Goal: Task Accomplishment & Management: Use online tool/utility

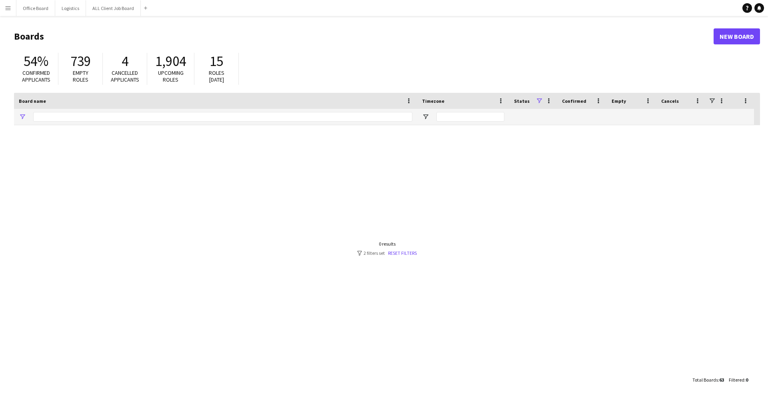
type input "**********"
click at [6, 6] on app-icon "Menu" at bounding box center [8, 8] width 6 height 6
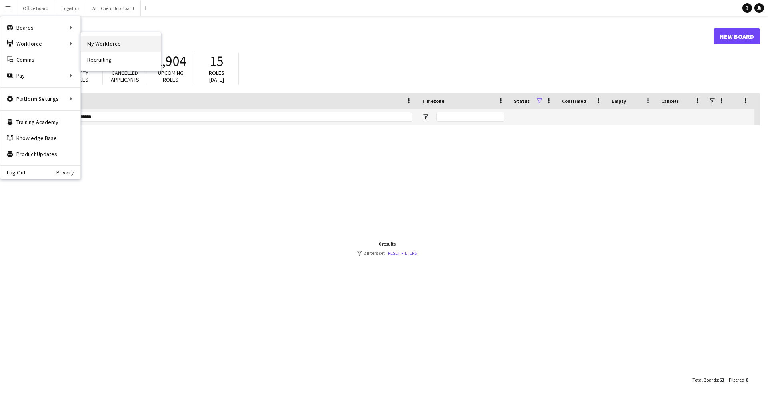
click at [87, 44] on link "My Workforce" at bounding box center [121, 44] width 80 height 16
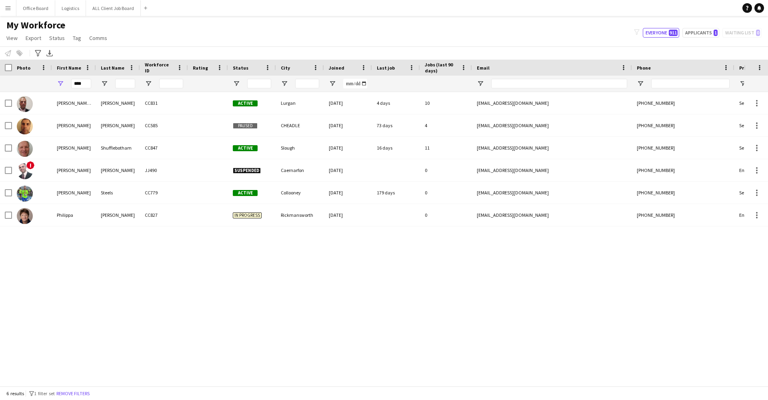
click at [86, 88] on div "****" at bounding box center [81, 84] width 20 height 16
click at [86, 84] on input "****" at bounding box center [81, 84] width 20 height 10
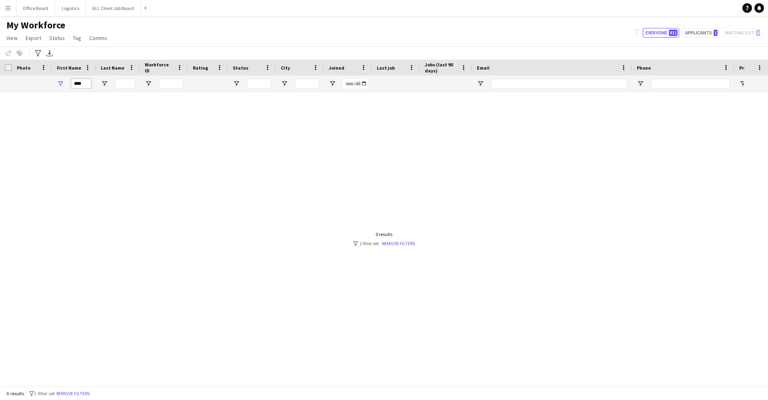
type input "****"
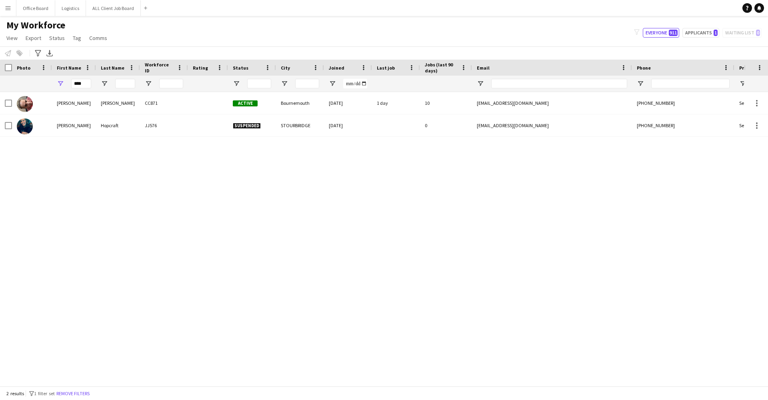
click at [86, 94] on div "[PERSON_NAME]" at bounding box center [74, 103] width 44 height 22
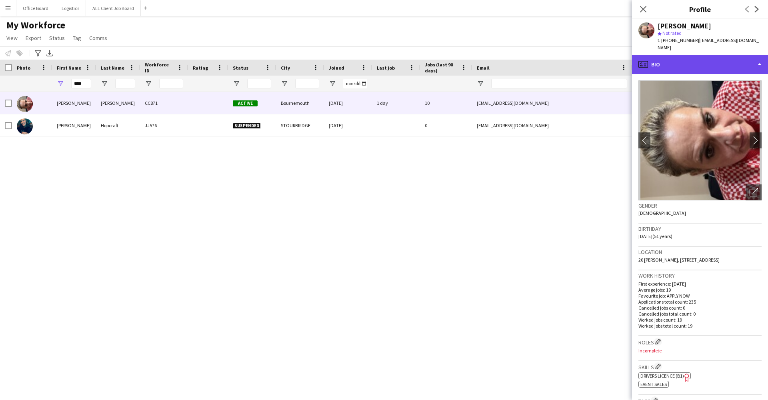
click at [691, 64] on div "profile Bio" at bounding box center [700, 64] width 136 height 19
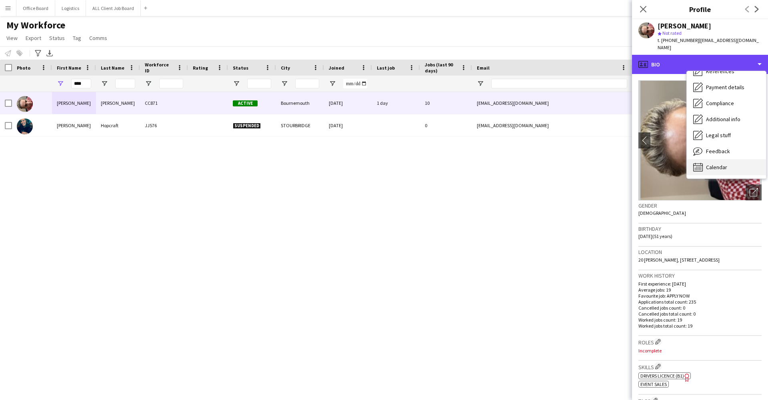
scroll to position [92, 0]
click at [710, 164] on span "Calendar" at bounding box center [716, 167] width 21 height 7
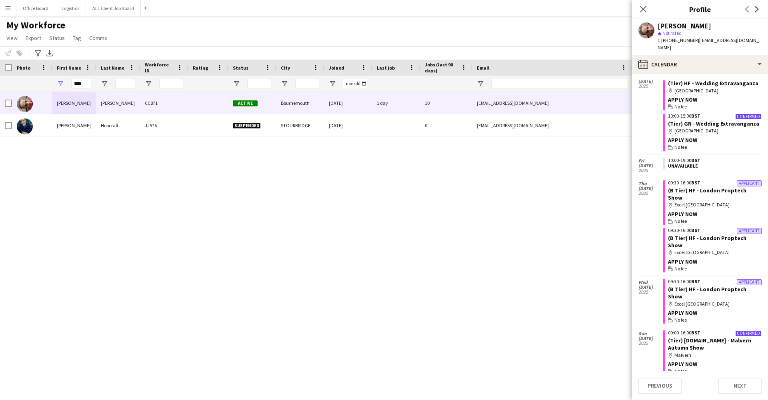
scroll to position [6494, 0]
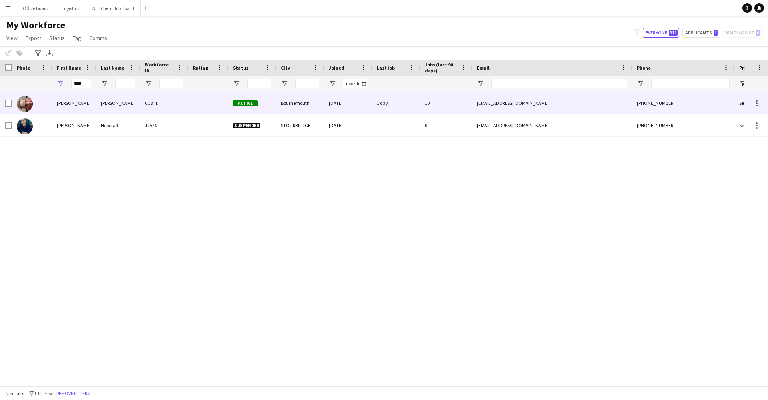
click at [130, 105] on div "[PERSON_NAME]" at bounding box center [118, 103] width 44 height 22
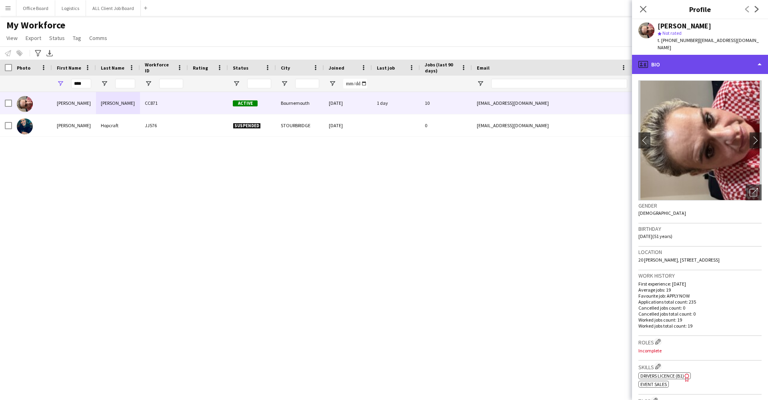
click at [721, 55] on div "profile Bio" at bounding box center [700, 64] width 136 height 19
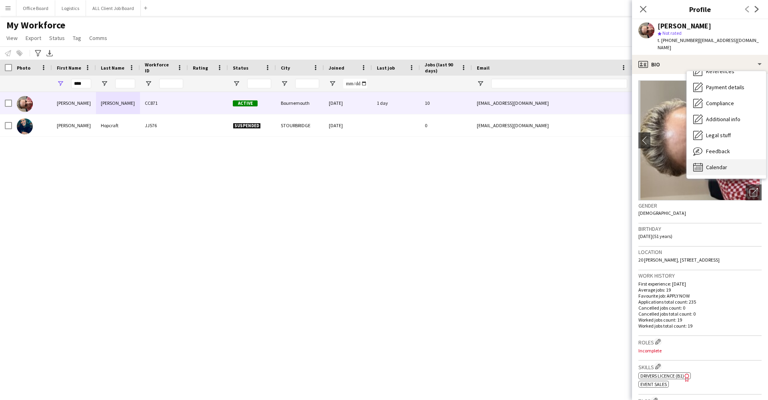
scroll to position [92, 0]
click at [724, 164] on span "Calendar" at bounding box center [716, 167] width 21 height 7
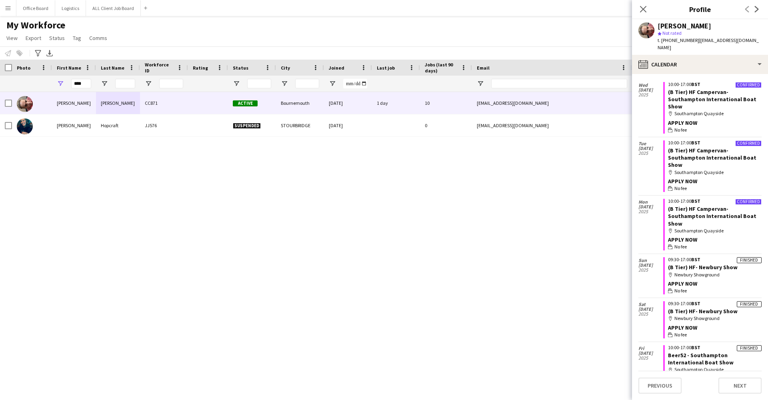
scroll to position [7410, 0]
drag, startPoint x: 690, startPoint y: 202, endPoint x: 697, endPoint y: 192, distance: 11.9
copy link "Blenheim Palace Horse Trials"
click at [662, 27] on div "[PERSON_NAME]" at bounding box center [685, 25] width 54 height 7
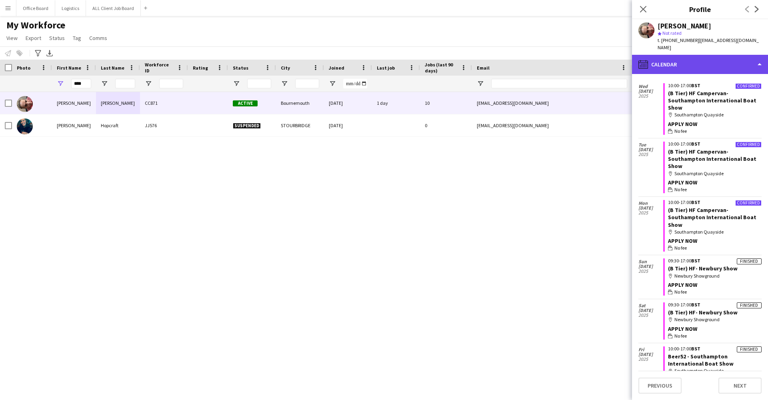
click at [688, 55] on div "calendar-full Calendar" at bounding box center [700, 64] width 136 height 19
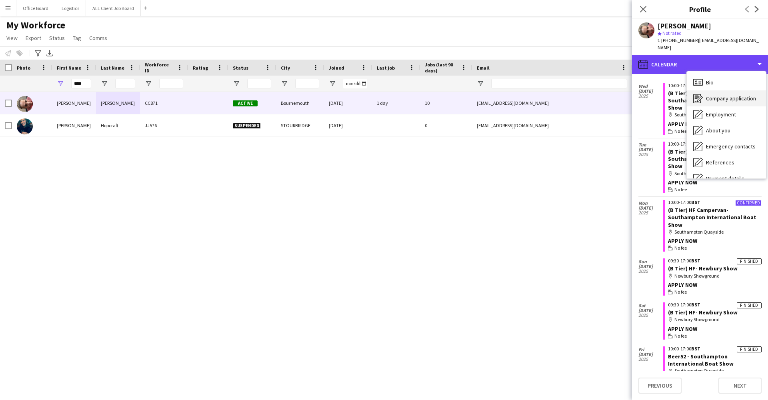
scroll to position [-1, 0]
click at [710, 90] on div "Company application Company application" at bounding box center [726, 98] width 79 height 16
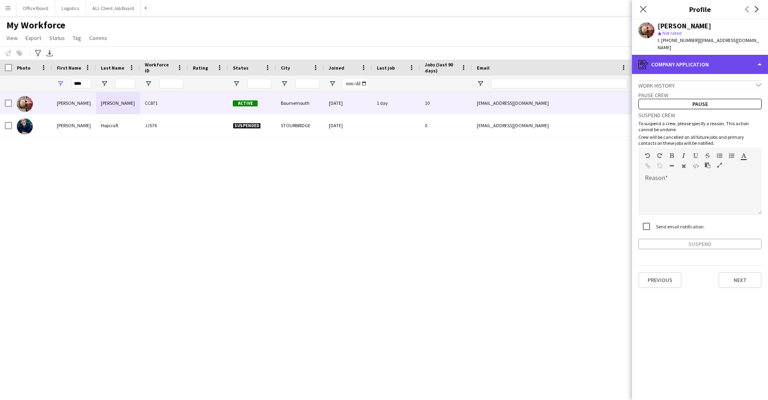
click at [708, 60] on div "register Company application" at bounding box center [700, 64] width 136 height 19
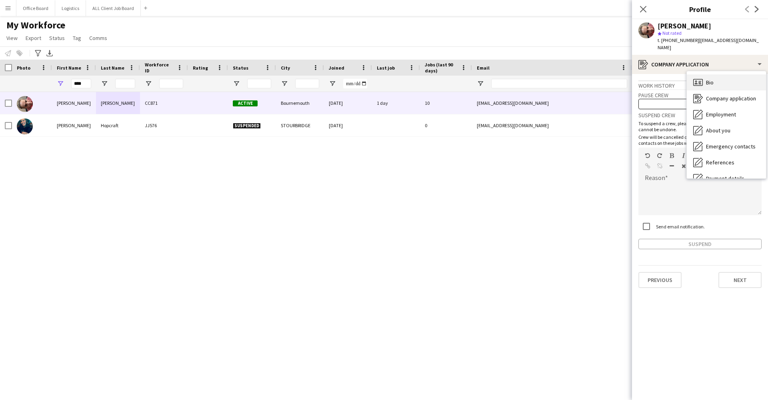
click at [718, 75] on div "Bio Bio" at bounding box center [726, 82] width 79 height 16
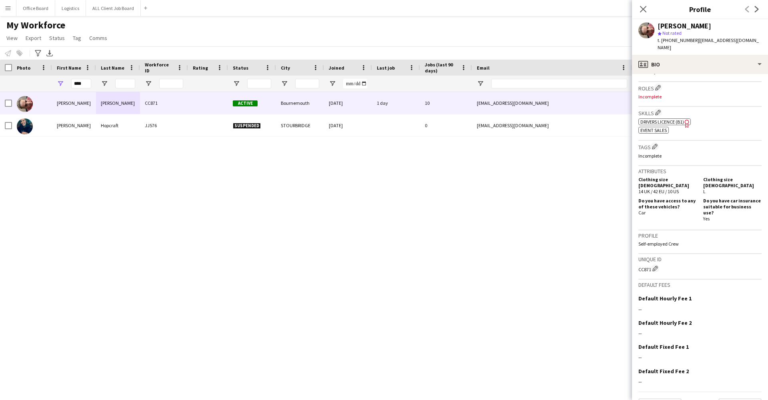
scroll to position [254, 0]
click at [697, 61] on div "profile Bio" at bounding box center [700, 64] width 136 height 19
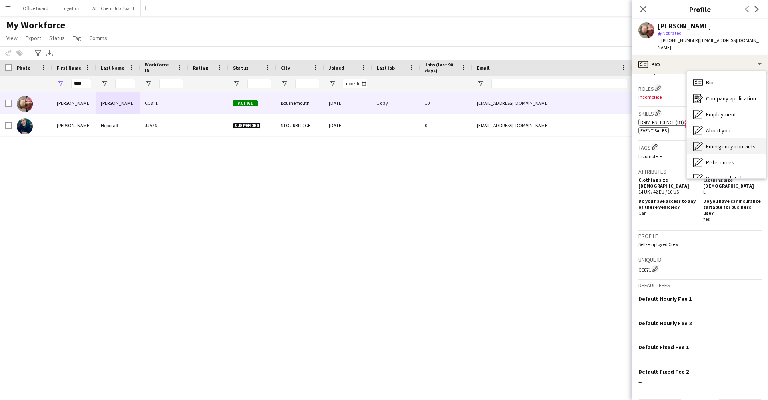
click at [720, 143] on span "Emergency contacts" at bounding box center [731, 146] width 50 height 7
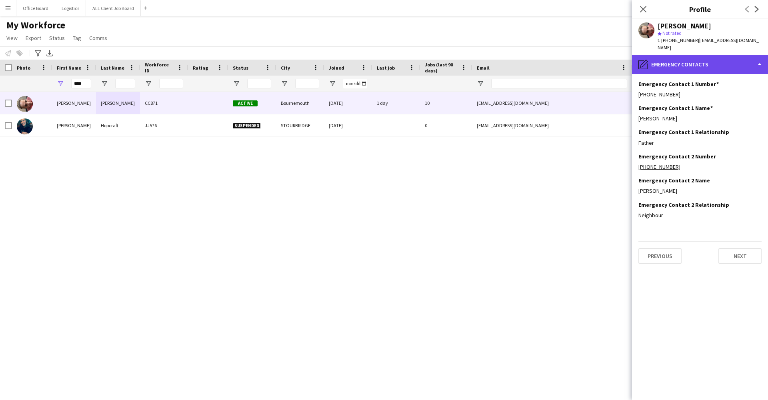
click at [712, 55] on div "pencil4 Emergency contacts" at bounding box center [700, 64] width 136 height 19
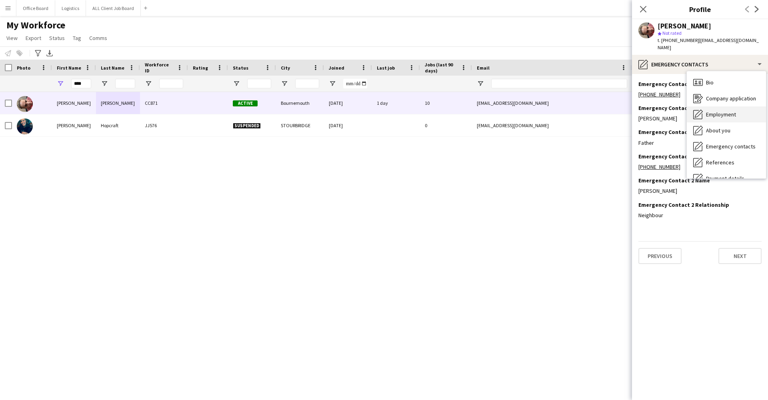
click at [732, 112] on div "Employment Employment" at bounding box center [726, 114] width 79 height 16
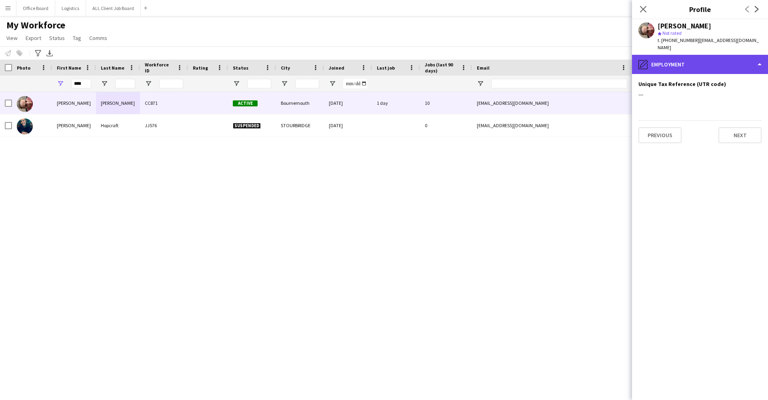
click at [718, 55] on div "pencil4 Employment" at bounding box center [700, 64] width 136 height 19
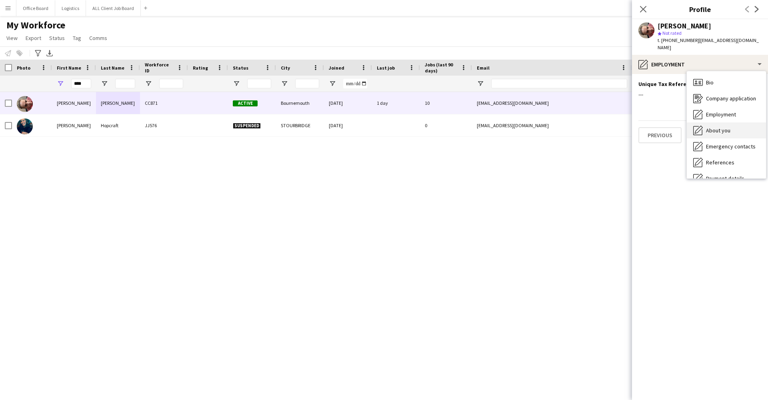
click at [724, 126] on div "About you About you" at bounding box center [726, 130] width 79 height 16
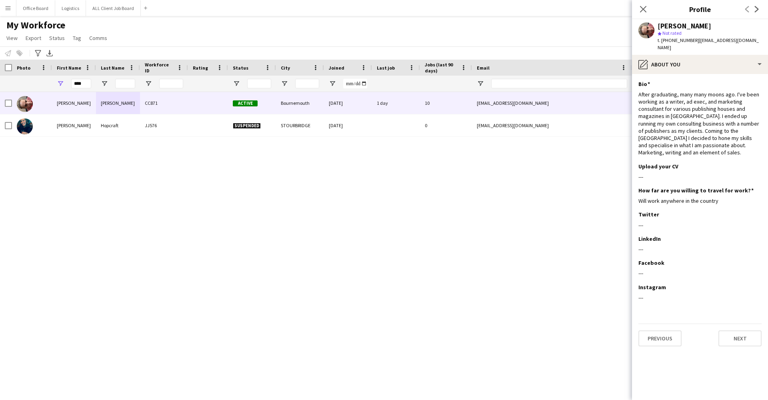
scroll to position [0, 0]
drag, startPoint x: 661, startPoint y: 26, endPoint x: 701, endPoint y: 25, distance: 39.6
click at [701, 25] on div "[PERSON_NAME]" at bounding box center [710, 25] width 104 height 7
copy div "[PERSON_NAME]"
click at [669, 46] on div "[PERSON_NAME] star Not rated t. [PHONE_NUMBER] | [EMAIL_ADDRESS][DOMAIN_NAME]" at bounding box center [700, 37] width 136 height 36
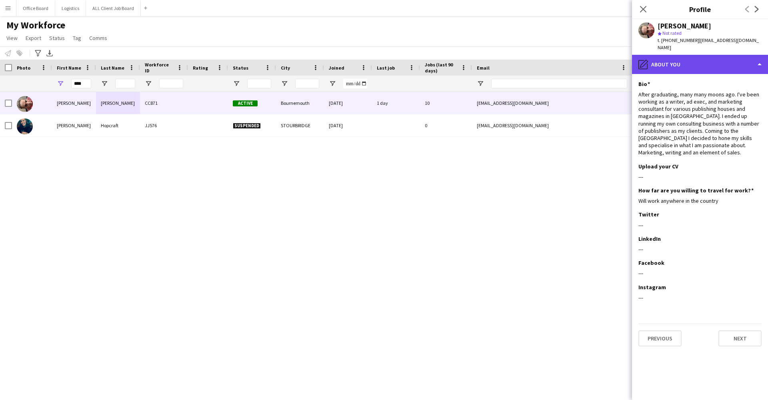
click at [672, 58] on div "pencil4 About you" at bounding box center [700, 64] width 136 height 19
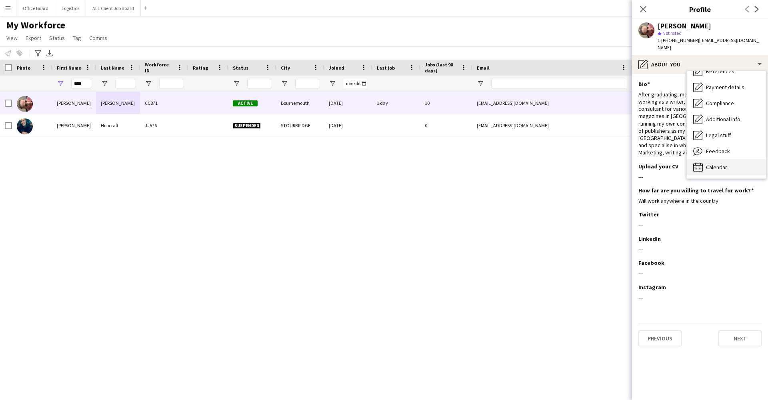
scroll to position [92, 0]
click at [720, 159] on div "Calendar Calendar" at bounding box center [726, 167] width 79 height 16
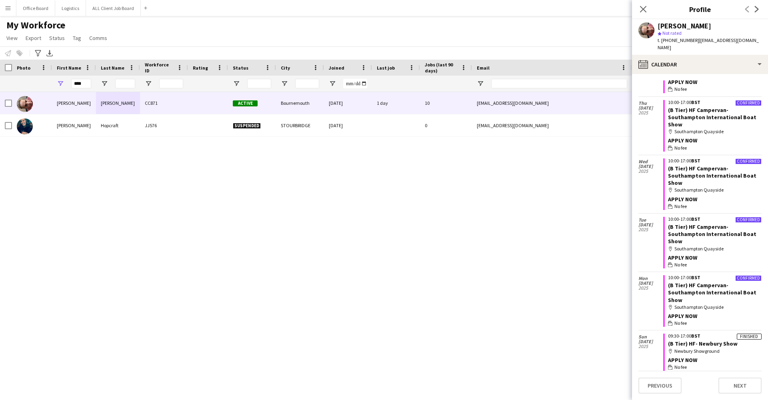
scroll to position [7332, 0]
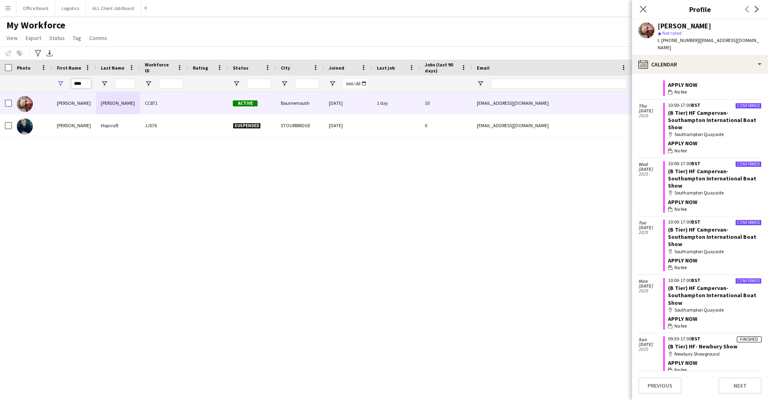
click at [84, 84] on input "****" at bounding box center [81, 84] width 20 height 10
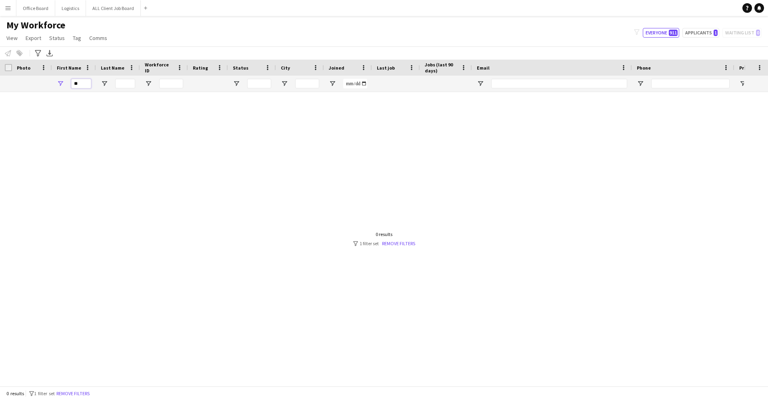
type input "*"
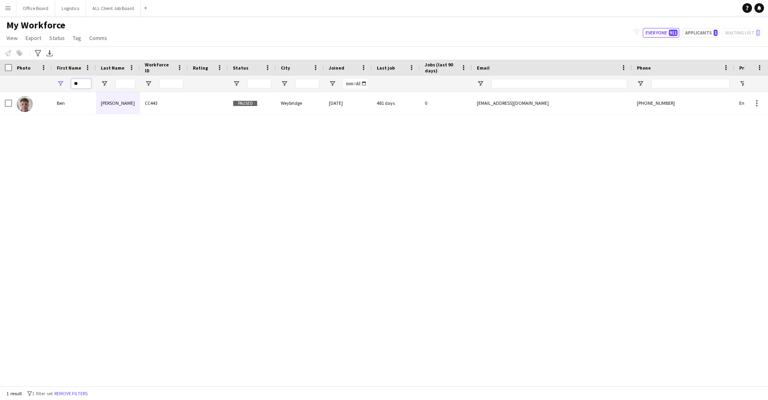
type input "*"
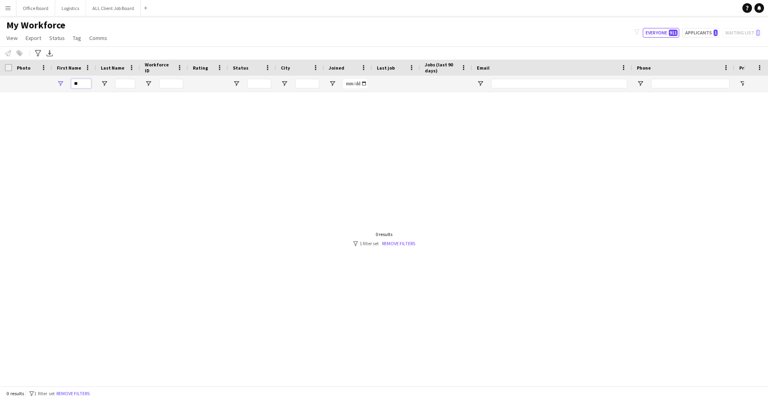
type input "*"
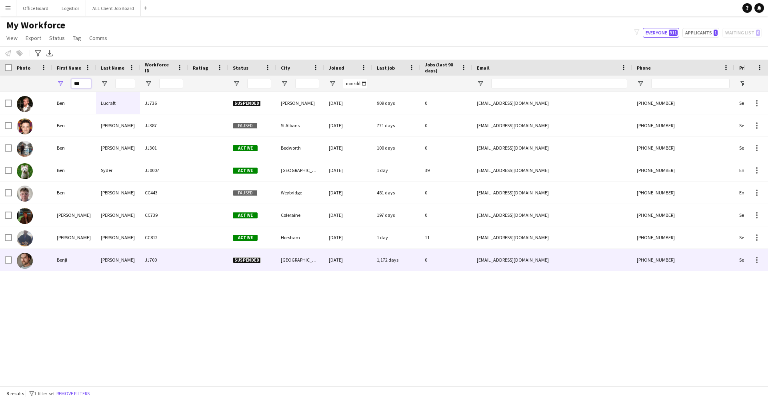
type input "***"
click at [125, 243] on div "[PERSON_NAME]" at bounding box center [118, 237] width 44 height 22
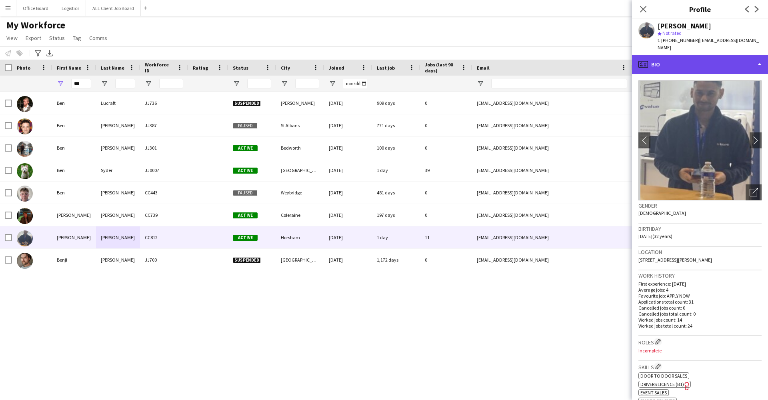
click at [742, 60] on div "profile Bio" at bounding box center [700, 64] width 136 height 19
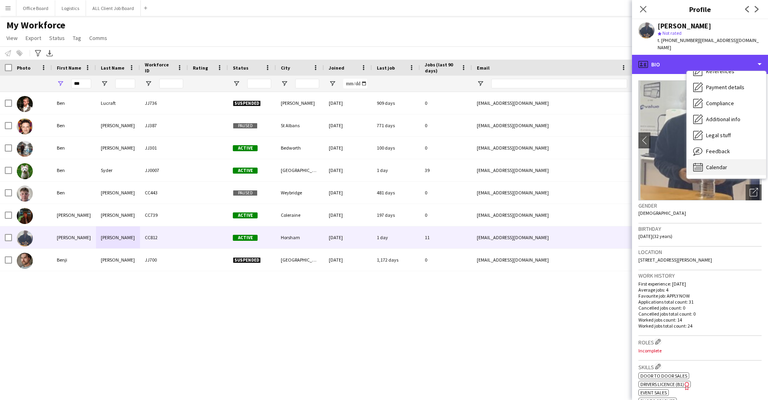
scroll to position [92, 0]
click at [727, 159] on div "Calendar Calendar" at bounding box center [726, 167] width 79 height 16
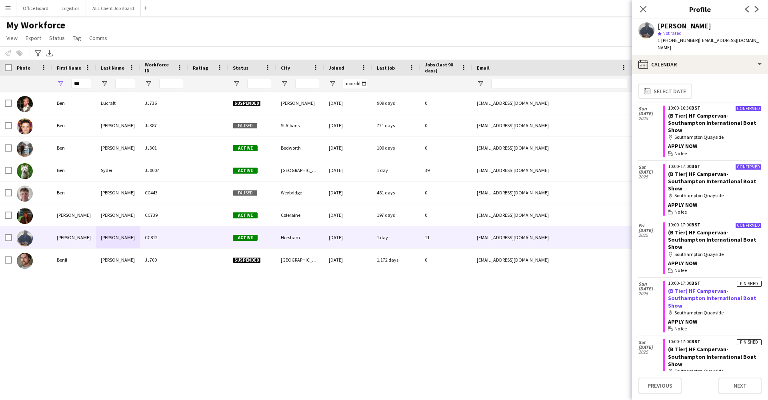
scroll to position [14, 0]
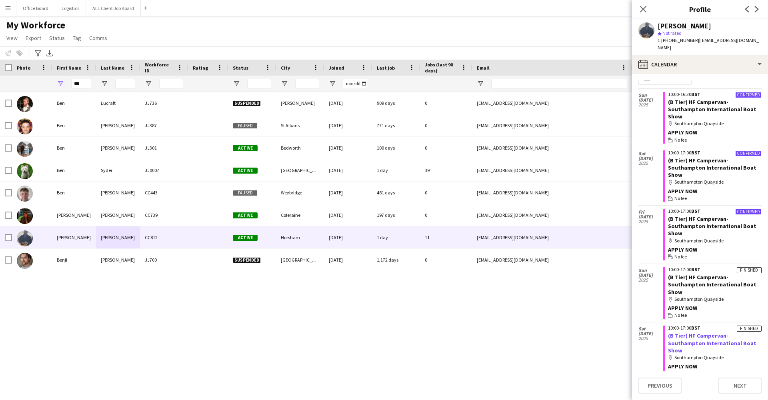
drag, startPoint x: 734, startPoint y: 305, endPoint x: 687, endPoint y: 300, distance: 47.1
click at [687, 326] on app-crew-calendar-job-card "Finished 10:00-17:00 BST (B Tier) HF Campervan- Southampton International Boat …" at bounding box center [712, 352] width 98 height 52
copy link "HF Campervan- Southampton International Boat Show"
